Goal: Information Seeking & Learning: Find specific page/section

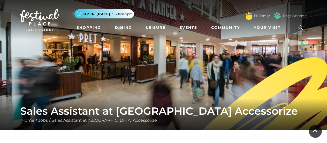
scroll to position [181, 0]
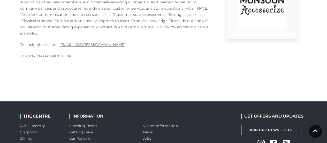
click at [61, 54] on link "this link" at bounding box center [64, 56] width 14 height 5
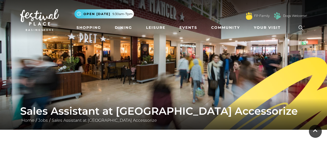
scroll to position [181, 0]
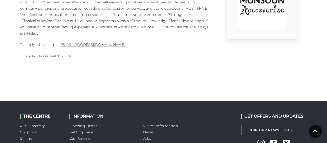
click at [62, 56] on link "this link" at bounding box center [64, 56] width 14 height 5
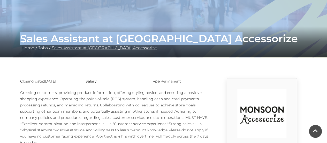
scroll to position [64, 0]
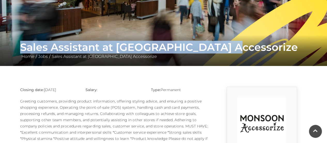
drag, startPoint x: 236, startPoint y: 8, endPoint x: 21, endPoint y: 46, distance: 219.0
click at [21, 46] on h1 "Sales Assistant at [GEOGRAPHIC_DATA] Accessorize" at bounding box center [163, 47] width 287 height 12
copy h1 "Sales Assistant at Monsoon Accessorize"
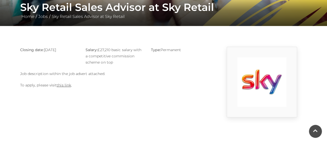
scroll to position [78, 0]
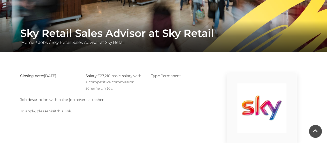
drag, startPoint x: 69, startPoint y: 113, endPoint x: 66, endPoint y: 108, distance: 5.8
click at [69, 113] on p "To apply, please visit this link ." at bounding box center [114, 111] width 189 height 6
click at [66, 110] on link "this link" at bounding box center [64, 110] width 14 height 5
